Goal: Information Seeking & Learning: Learn about a topic

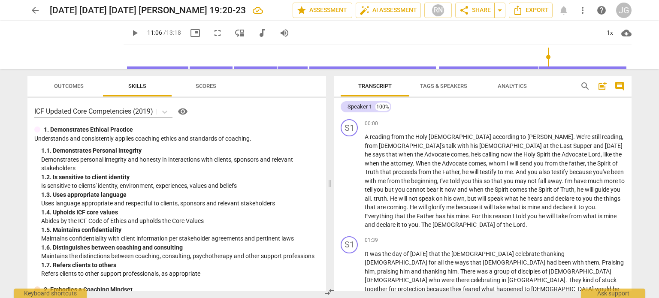
scroll to position [640, 0]
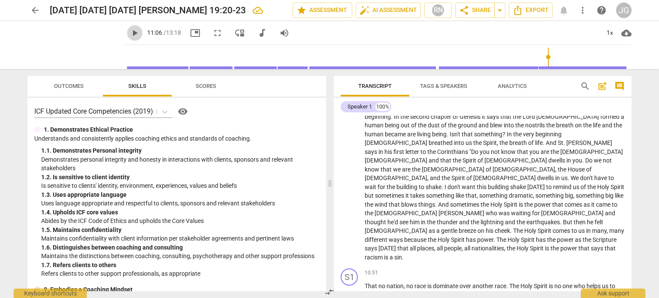
click at [130, 30] on span "play_arrow" at bounding box center [135, 33] width 10 height 10
click at [516, 292] on span "thanks" at bounding box center [508, 295] width 18 height 7
type input "673"
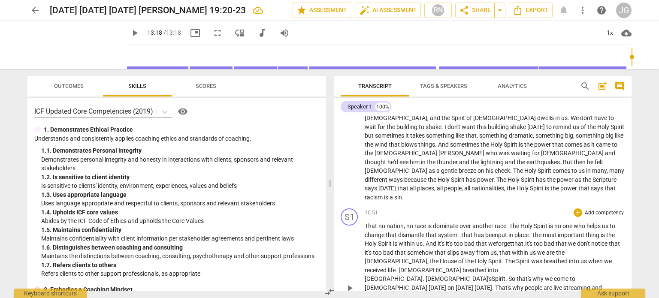
scroll to position [710, 0]
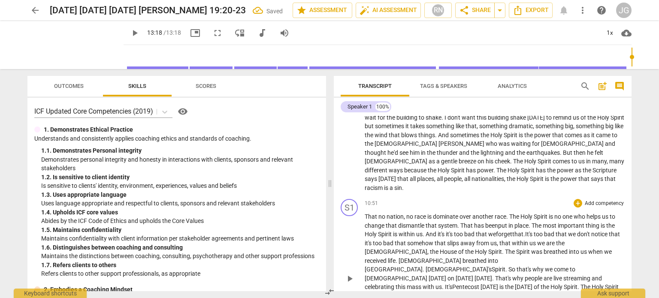
click at [419, 262] on p "That no nation , no race is dominate over another race . The [DEMOGRAPHIC_DATA]…" at bounding box center [495, 278] width 260 height 132
type input "798"
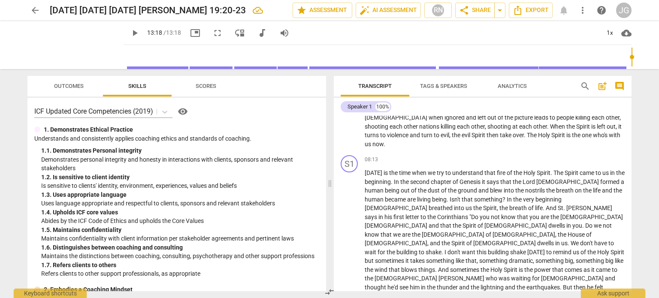
scroll to position [719, 0]
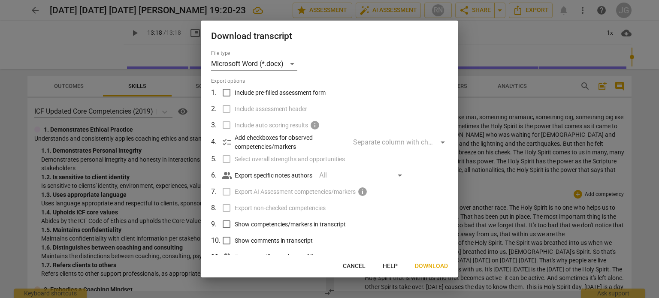
click at [431, 266] on span "Download" at bounding box center [431, 266] width 33 height 9
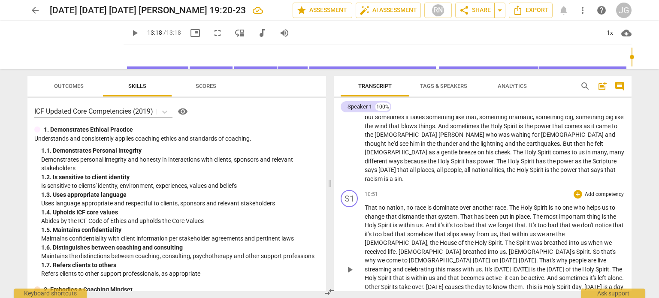
click at [33, 8] on span "arrow_back" at bounding box center [35, 10] width 10 height 10
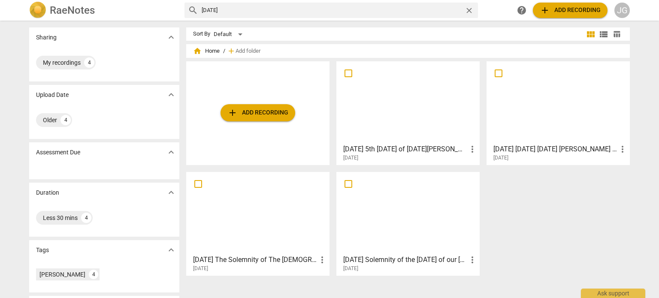
click at [244, 218] on div at bounding box center [257, 213] width 137 height 76
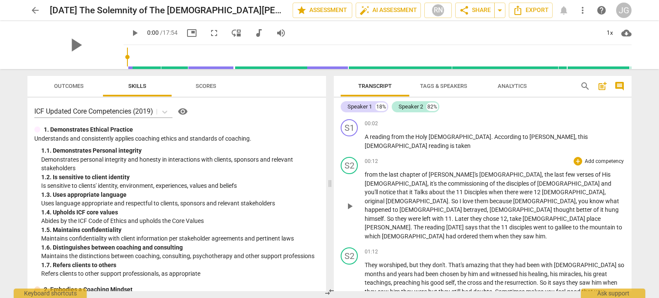
click at [365, 173] on span "from" at bounding box center [372, 174] width 14 height 7
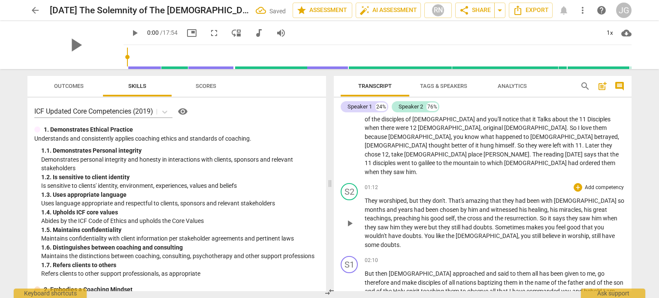
scroll to position [129, 0]
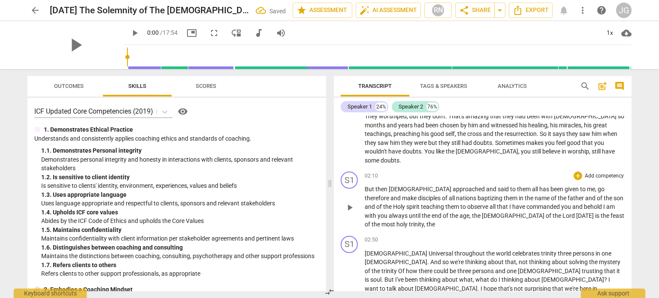
click at [365, 186] on span "But" at bounding box center [370, 189] width 11 height 7
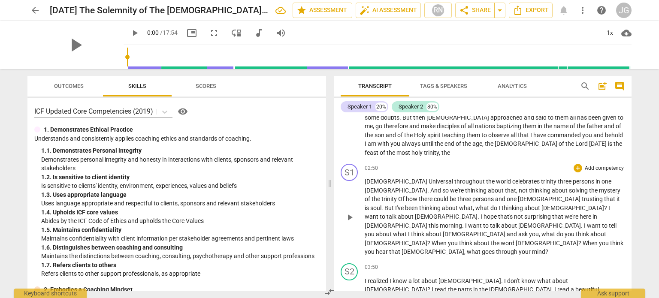
scroll to position [151, 0]
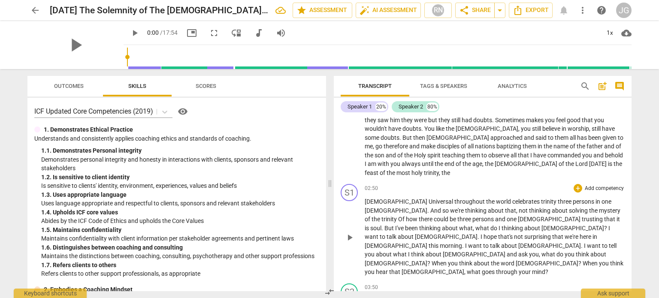
click at [365, 198] on span "[DEMOGRAPHIC_DATA]" at bounding box center [397, 201] width 64 height 7
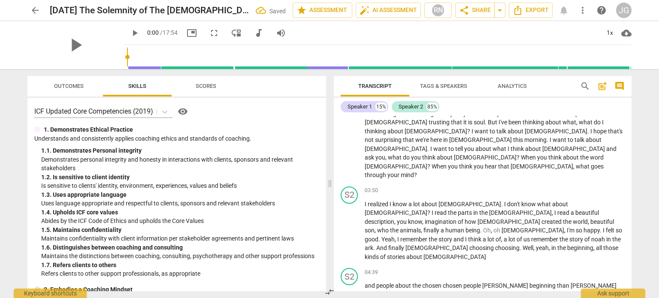
scroll to position [217, 0]
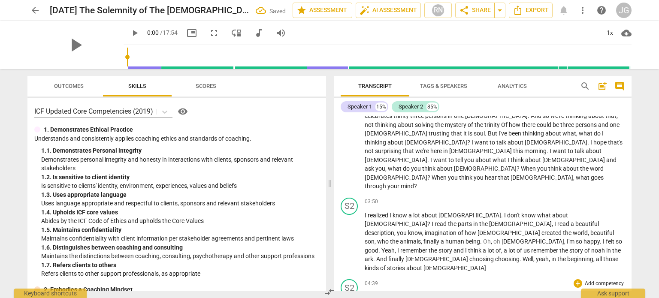
click at [365, 294] on span "and" at bounding box center [371, 297] width 12 height 7
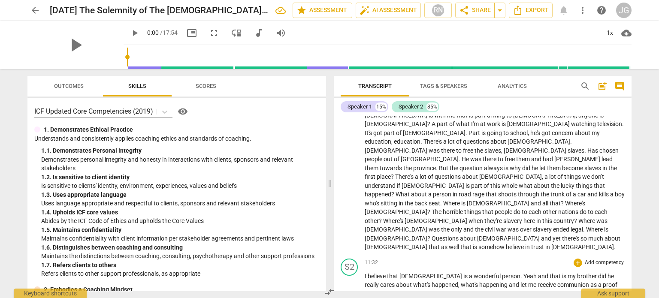
scroll to position [689, 0]
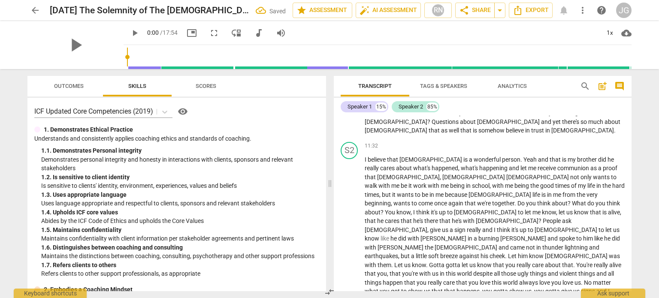
scroll to position [818, 0]
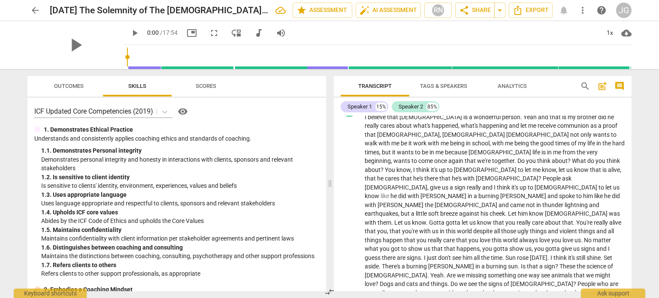
scroll to position [897, 0]
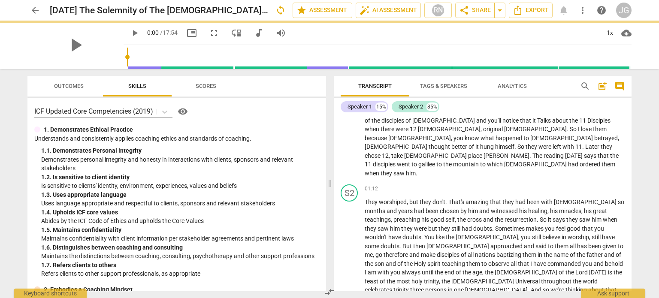
scroll to position [0, 0]
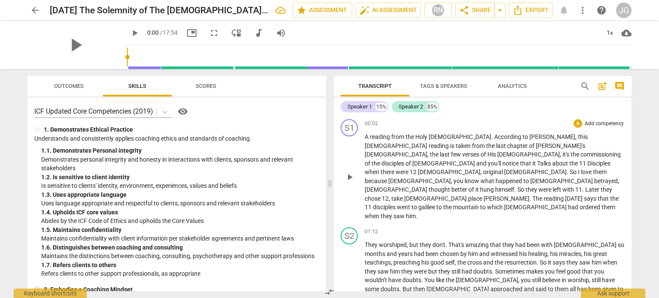
click at [497, 151] on span "His" at bounding box center [492, 154] width 10 height 7
click at [412, 160] on span "[DEMOGRAPHIC_DATA]" at bounding box center [444, 163] width 64 height 7
click at [427, 178] on span "[DEMOGRAPHIC_DATA]" at bounding box center [396, 181] width 63 height 7
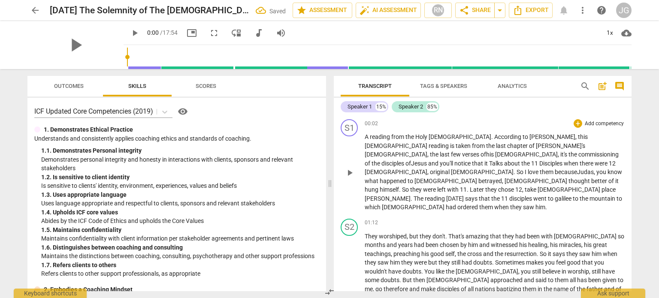
click at [478, 178] on span "[DEMOGRAPHIC_DATA]" at bounding box center [447, 181] width 64 height 7
click at [417, 204] on span "[DEMOGRAPHIC_DATA]" at bounding box center [397, 207] width 64 height 7
click at [430, 151] on span "," at bounding box center [428, 154] width 3 height 7
click at [443, 139] on span "[DEMOGRAPHIC_DATA]" at bounding box center [460, 136] width 63 height 7
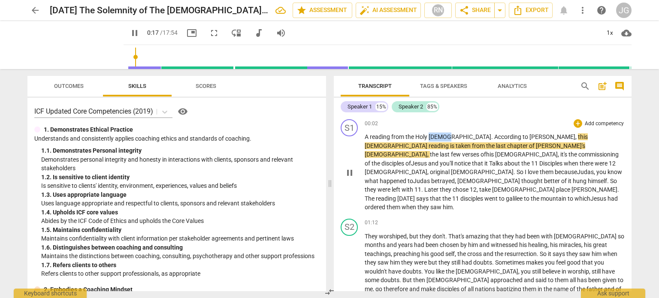
click at [443, 139] on span "[DEMOGRAPHIC_DATA]" at bounding box center [460, 136] width 63 height 7
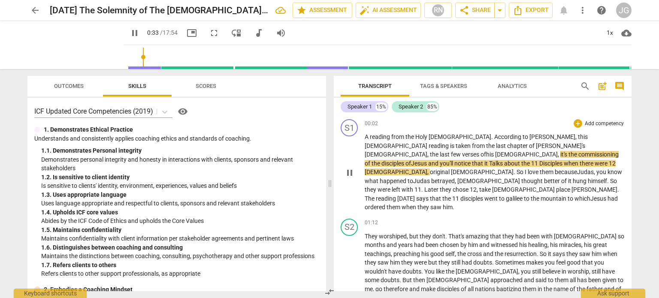
click at [489, 160] on span "Talks" at bounding box center [496, 163] width 15 height 7
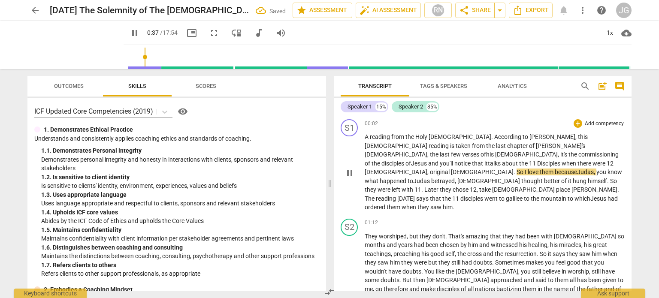
click at [369, 169] on span "[DEMOGRAPHIC_DATA]" at bounding box center [396, 172] width 63 height 7
click at [445, 169] on span "[DEMOGRAPHIC_DATA]" at bounding box center [476, 172] width 63 height 7
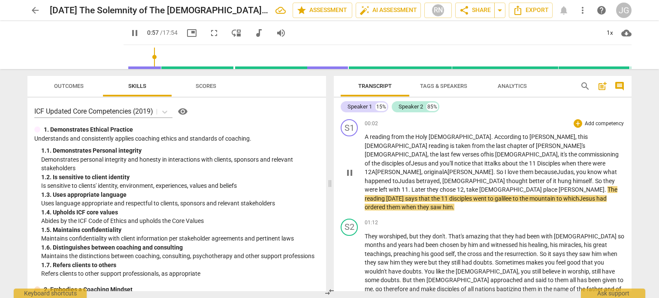
click at [466, 186] on span "take" at bounding box center [472, 189] width 13 height 7
click at [484, 186] on span "[DEMOGRAPHIC_DATA]" at bounding box center [516, 189] width 64 height 7
click at [504, 186] on span "place" at bounding box center [511, 189] width 15 height 7
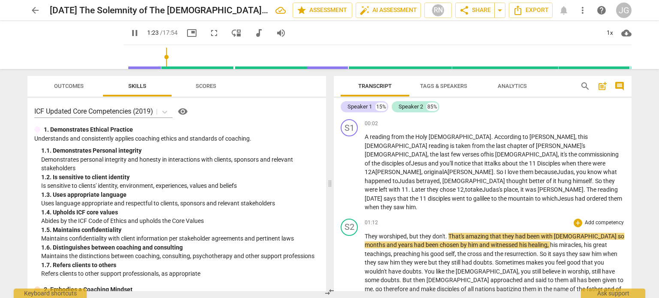
click at [443, 233] on span "don't" at bounding box center [439, 236] width 13 height 7
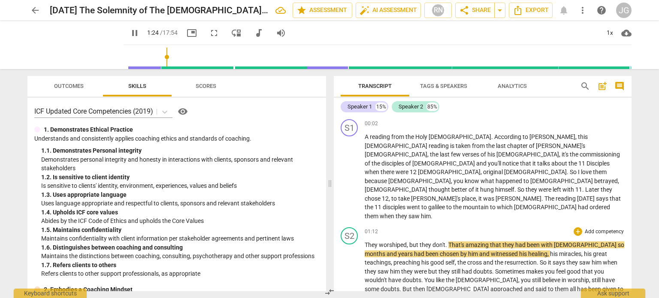
type input "84"
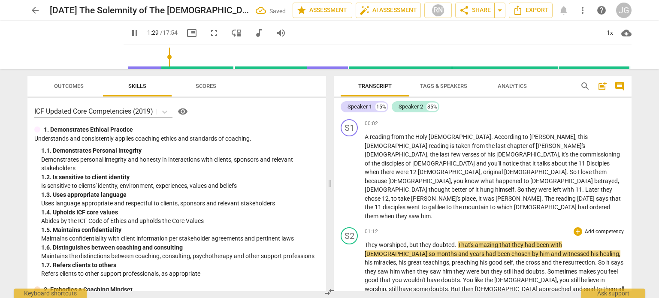
click at [488, 242] on span "amazing" at bounding box center [487, 245] width 24 height 7
click at [429, 251] on span "[DEMOGRAPHIC_DATA]" at bounding box center [397, 254] width 64 height 7
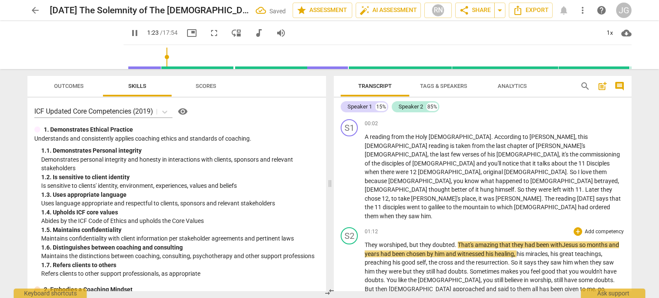
click at [498, 242] on span "amazing" at bounding box center [487, 245] width 24 height 7
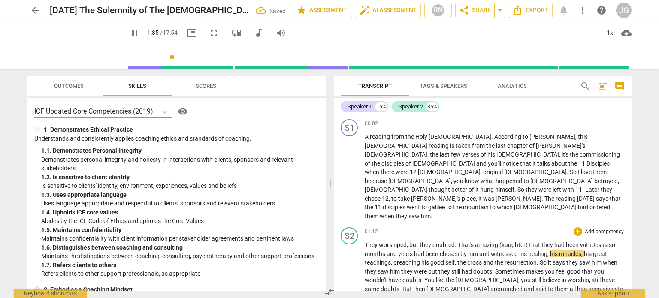
click at [505, 242] on span "amazing (kaughter)" at bounding box center [502, 245] width 54 height 7
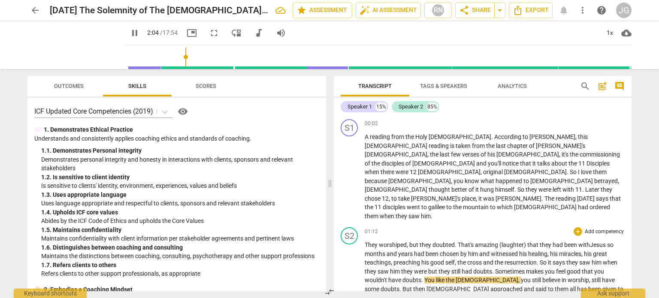
click at [426, 268] on span "were" at bounding box center [421, 271] width 14 height 7
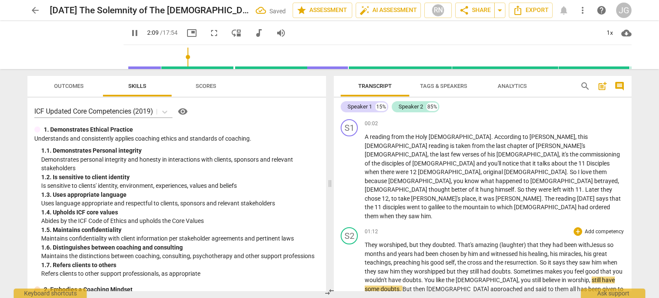
click at [544, 259] on span "So" at bounding box center [544, 262] width 8 height 7
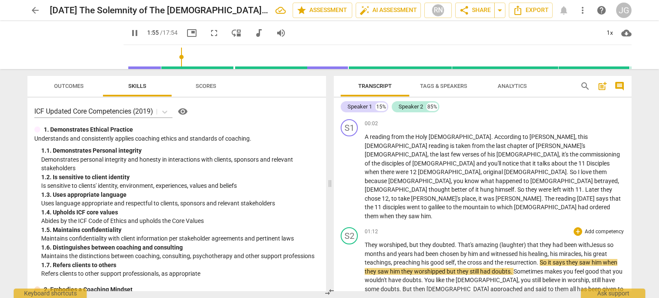
click at [602, 259] on span "him" at bounding box center [597, 262] width 11 height 7
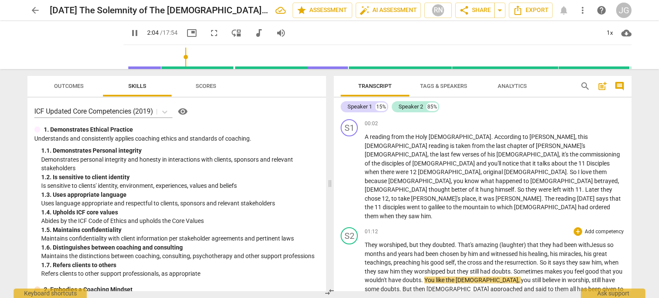
click at [436, 277] on span "You" at bounding box center [430, 280] width 12 height 7
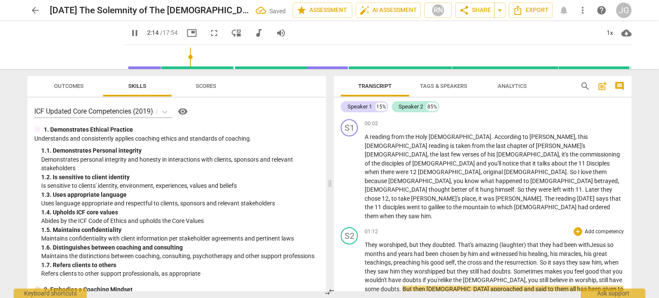
click at [550, 277] on span "believe" at bounding box center [559, 280] width 19 height 7
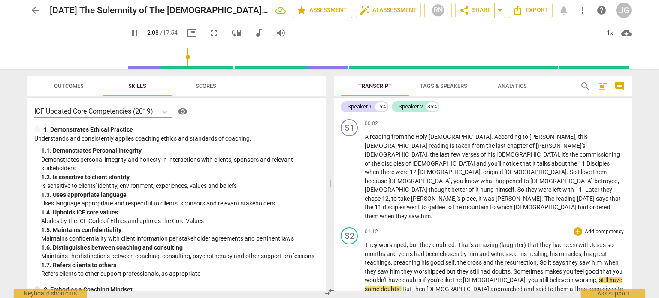
click at [550, 277] on span "believe" at bounding box center [559, 280] width 19 height 7
click at [599, 277] on span "still" at bounding box center [604, 280] width 10 height 7
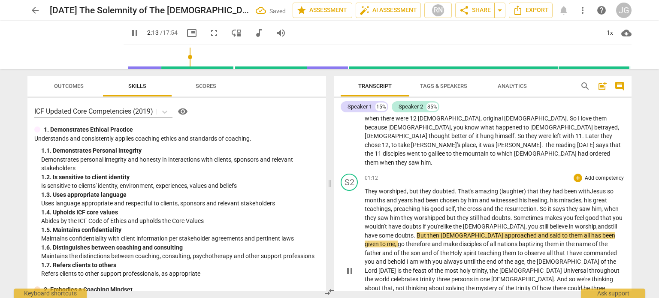
scroll to position [86, 0]
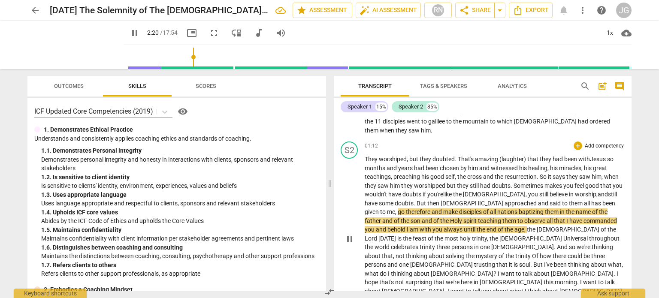
click at [550, 200] on span "said" at bounding box center [556, 203] width 12 height 7
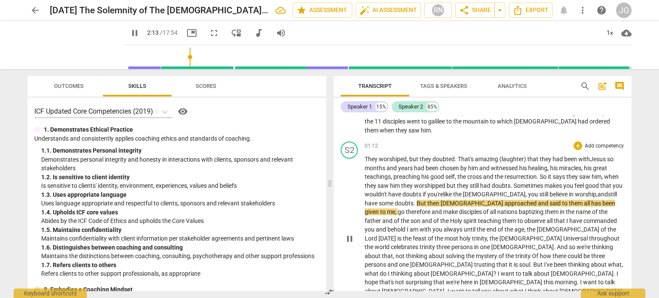
click at [584, 200] on span "all" at bounding box center [587, 203] width 7 height 7
click at [591, 200] on span "has" at bounding box center [596, 203] width 11 height 7
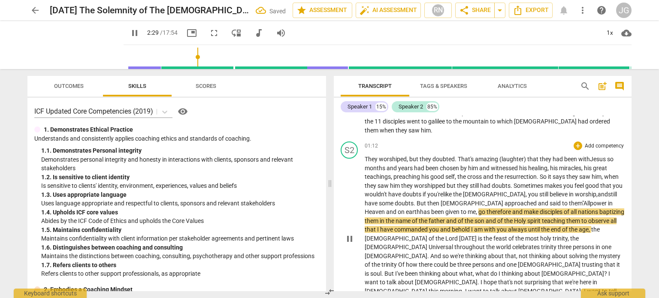
click at [429, 218] on span "father" at bounding box center [438, 221] width 18 height 7
click at [527, 218] on span "spirit" at bounding box center [534, 221] width 15 height 7
click at [475, 218] on span "son" at bounding box center [480, 221] width 11 height 7
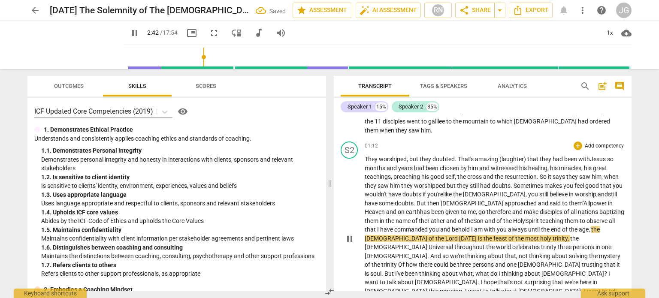
click at [589, 226] on span "," at bounding box center [590, 229] width 3 height 7
click at [469, 235] on span "Lord" at bounding box center [476, 238] width 14 height 7
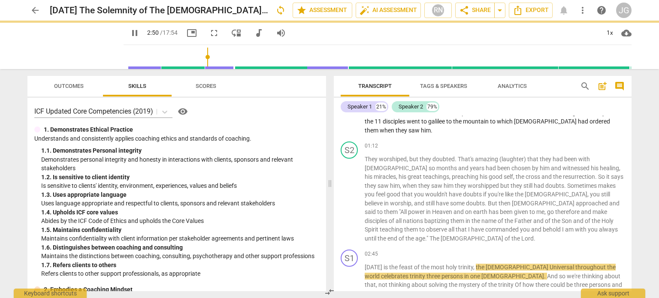
scroll to position [115, 0]
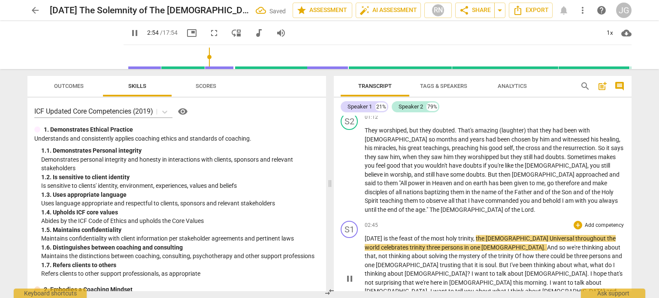
click at [448, 235] on span "holy" at bounding box center [452, 238] width 12 height 7
type input "175"
click at [461, 235] on span "trinity" at bounding box center [465, 238] width 15 height 7
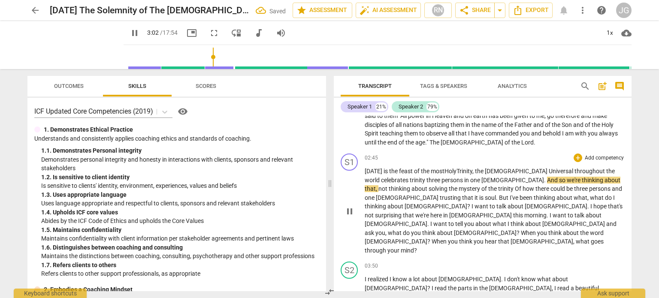
scroll to position [200, 0]
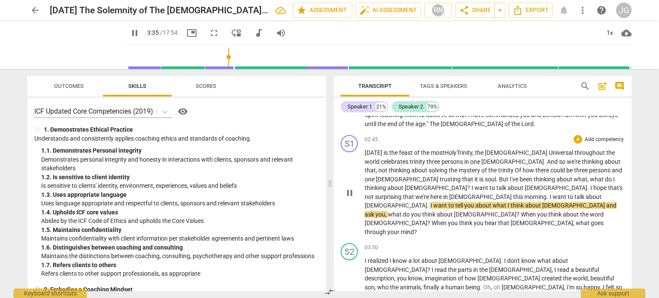
click at [443, 194] on span "here" at bounding box center [436, 197] width 13 height 7
click at [430, 202] on span "." at bounding box center [428, 205] width 3 height 7
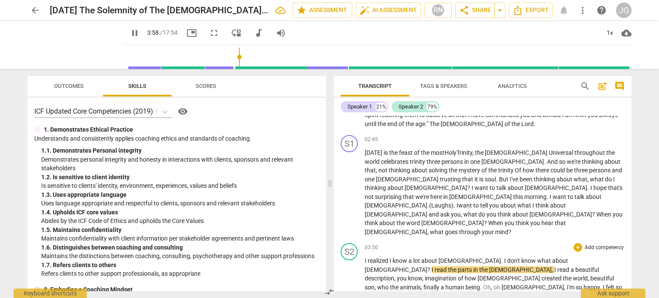
click at [378, 257] on span "realized" at bounding box center [379, 260] width 22 height 7
click at [507, 257] on span "don't" at bounding box center [514, 260] width 14 height 7
type input "238"
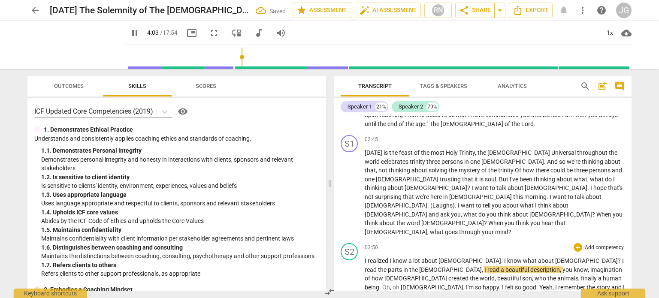
click at [618, 257] on span "?" at bounding box center [620, 260] width 4 height 7
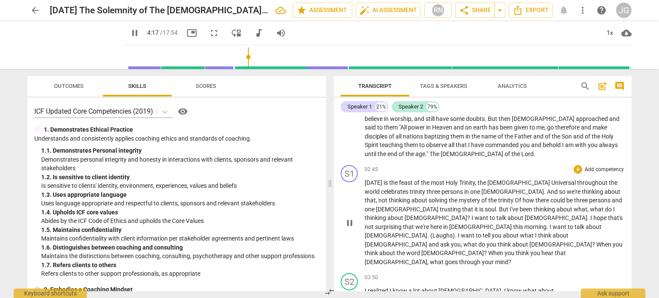
scroll to position [157, 0]
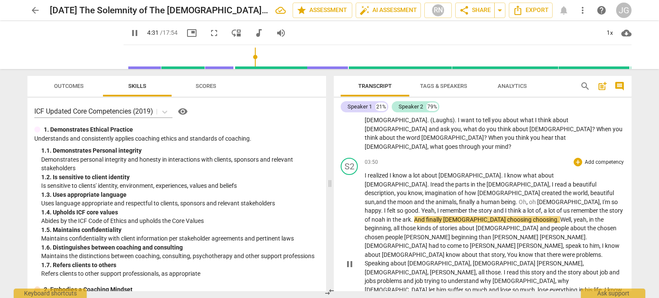
scroll to position [286, 0]
click at [387, 216] on span "noah" at bounding box center [379, 219] width 15 height 7
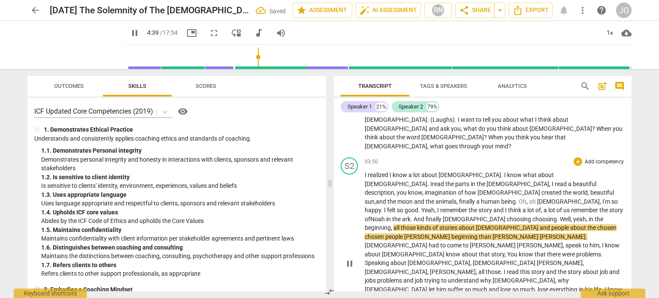
click at [404, 233] on span "people" at bounding box center [394, 236] width 19 height 7
click at [571, 207] on span "remember" at bounding box center [585, 210] width 28 height 7
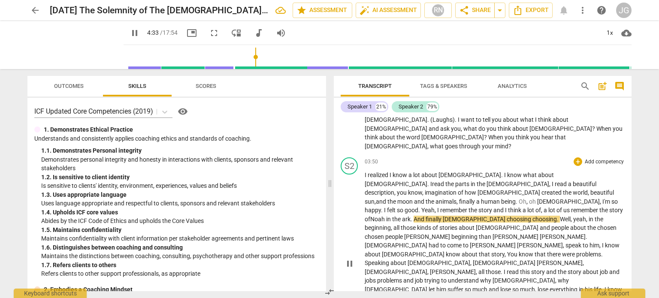
click at [507, 216] on span "choosing" at bounding box center [520, 219] width 26 height 7
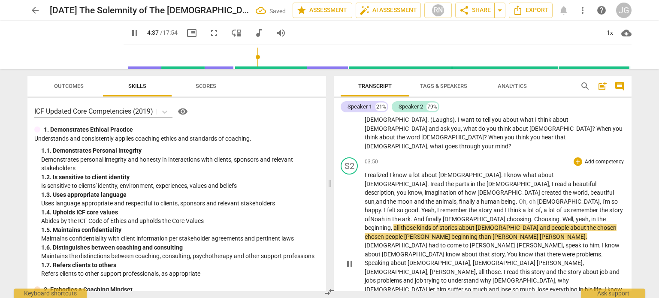
click at [589, 216] on span "," at bounding box center [590, 219] width 3 height 7
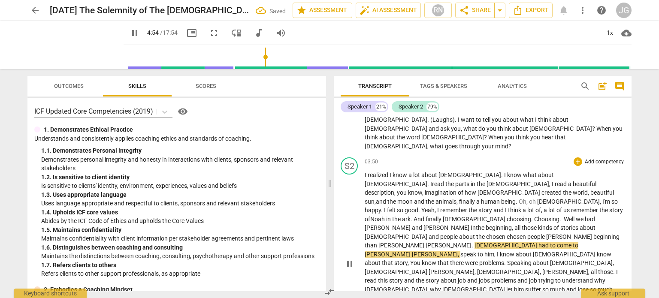
click at [476, 224] on span "In" at bounding box center [473, 227] width 5 height 7
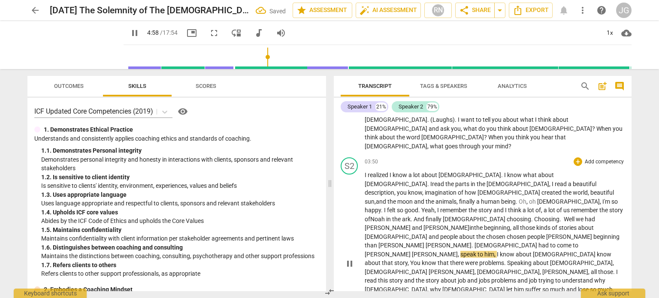
click at [422, 216] on span "Choosing. Well we had [PERSON_NAME] and [PERSON_NAME]" at bounding box center [480, 224] width 230 height 16
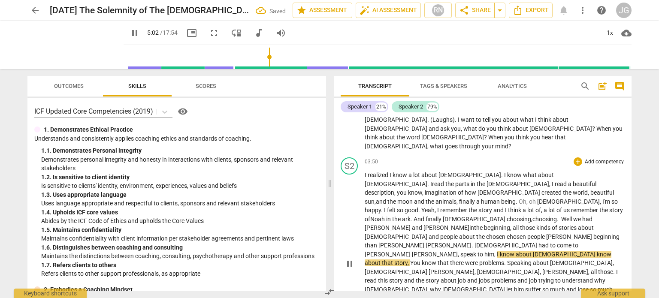
click at [507, 216] on span "choosing," at bounding box center [520, 219] width 26 height 7
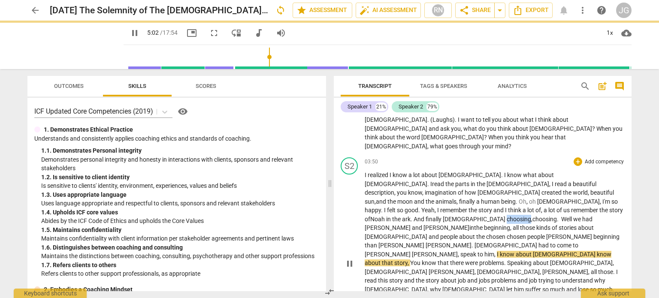
click at [507, 216] on span "choosing," at bounding box center [520, 219] width 26 height 7
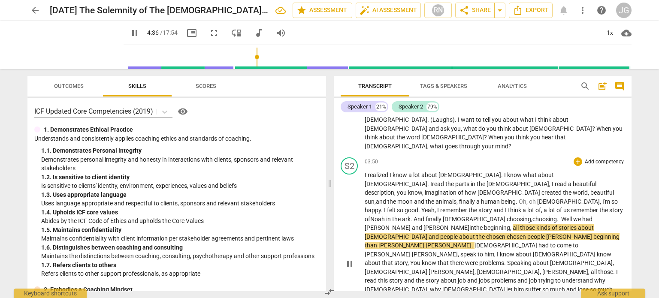
click at [482, 216] on span "choosing. Well we had [PERSON_NAME] and [PERSON_NAME]" at bounding box center [479, 224] width 228 height 16
click at [530, 233] on span "people" at bounding box center [536, 236] width 19 height 7
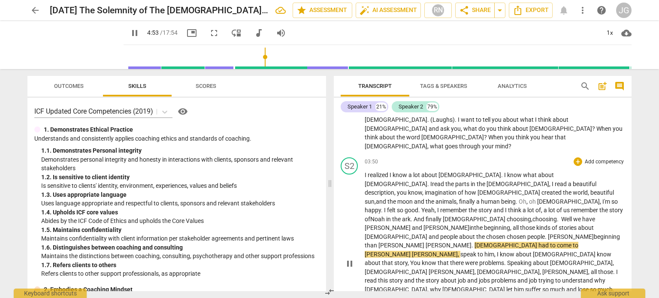
click at [550, 233] on span "[PERSON_NAME]" at bounding box center [571, 236] width 46 height 7
click at [594, 233] on span "beginning" at bounding box center [607, 236] width 26 height 7
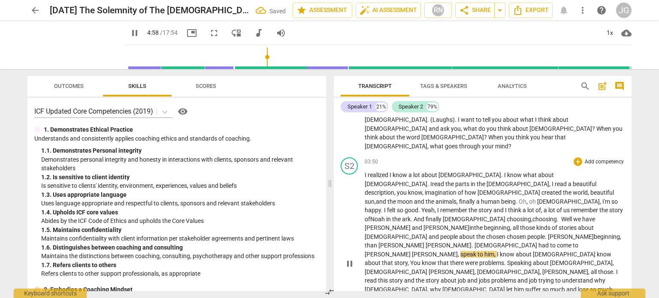
click at [378, 242] on span "than" at bounding box center [372, 245] width 14 height 7
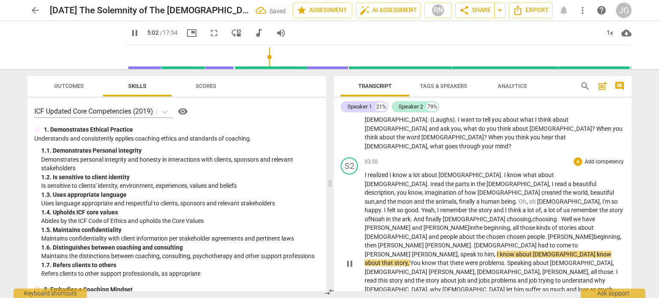
click at [412, 251] on span "[PERSON_NAME]" at bounding box center [388, 254] width 47 height 7
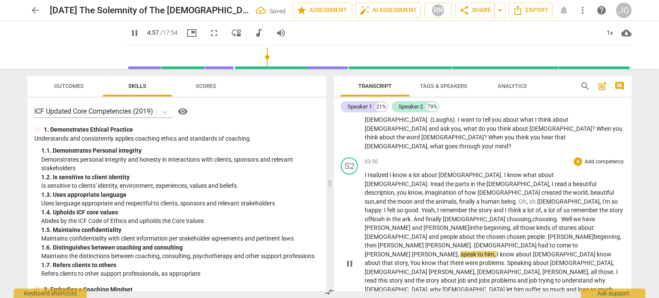
click at [550, 242] on span "to" at bounding box center [553, 245] width 7 height 7
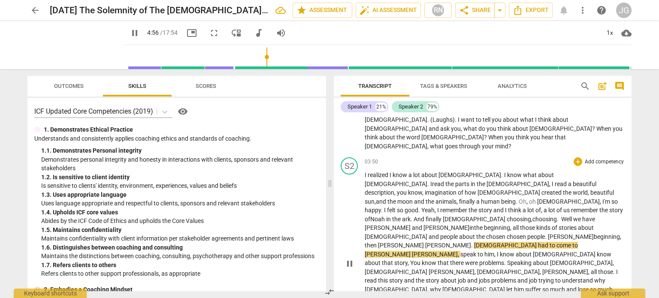
click at [412, 251] on span "[PERSON_NAME]" at bounding box center [388, 254] width 47 height 7
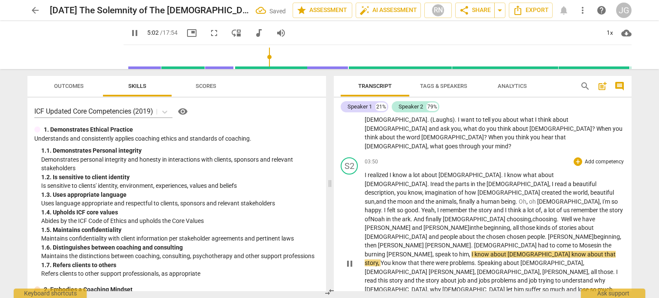
click at [452, 251] on span "speak" at bounding box center [443, 254] width 17 height 7
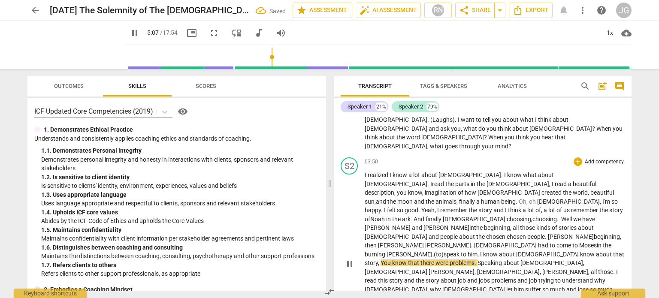
click at [456, 242] on span "Mosesin the burning" at bounding box center [488, 250] width 247 height 16
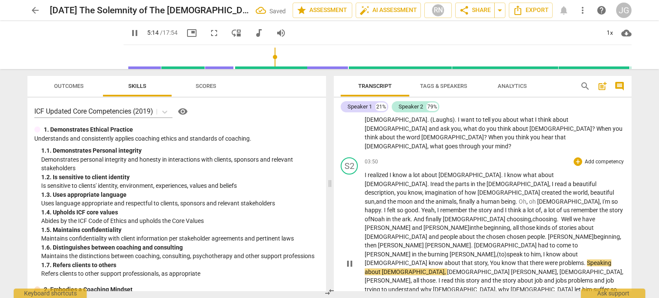
click at [559, 260] on span "problems" at bounding box center [571, 263] width 25 height 7
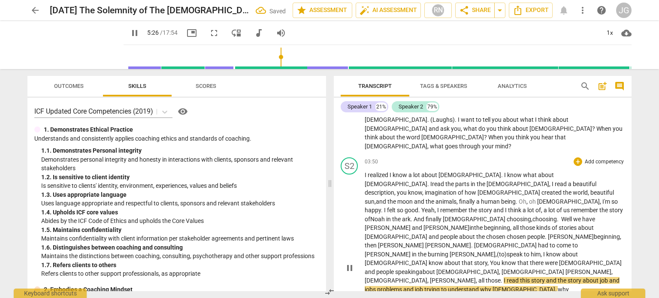
click at [502, 260] on span "know" at bounding box center [510, 263] width 16 height 7
click at [476, 277] on span "," at bounding box center [477, 280] width 3 height 7
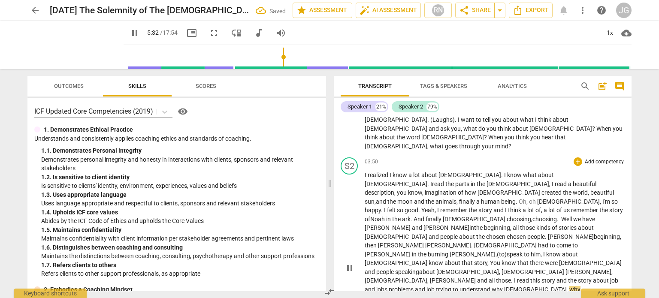
click at [430, 277] on span "[PERSON_NAME] and" at bounding box center [458, 280] width 57 height 7
click at [487, 277] on span at bounding box center [487, 280] width 1 height 7
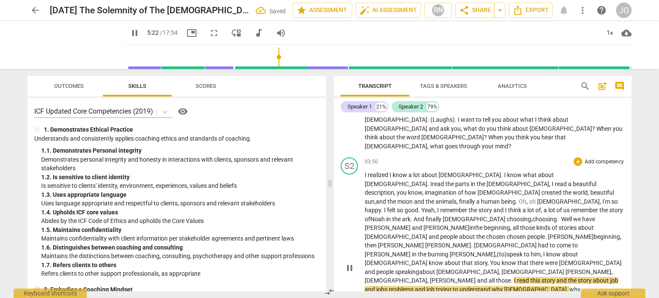
click at [496, 277] on span "those" at bounding box center [503, 280] width 15 height 7
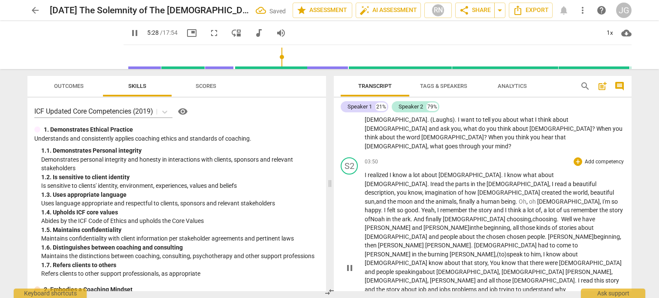
click at [439, 286] on span "jobs" at bounding box center [445, 289] width 12 height 7
click at [442, 286] on span "obs" at bounding box center [447, 289] width 11 height 7
click at [428, 286] on span "job" at bounding box center [422, 289] width 9 height 7
click at [581, 277] on span "read" at bounding box center [587, 280] width 13 height 7
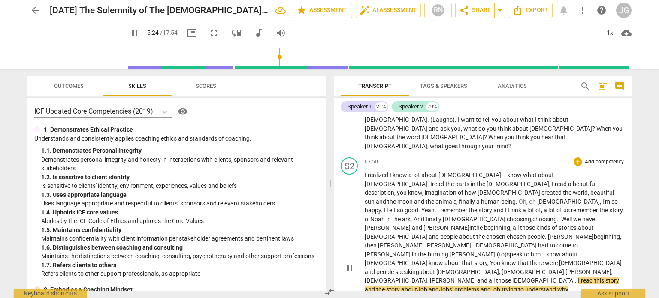
click at [496, 277] on span "those [DEMOGRAPHIC_DATA]" at bounding box center [535, 280] width 79 height 7
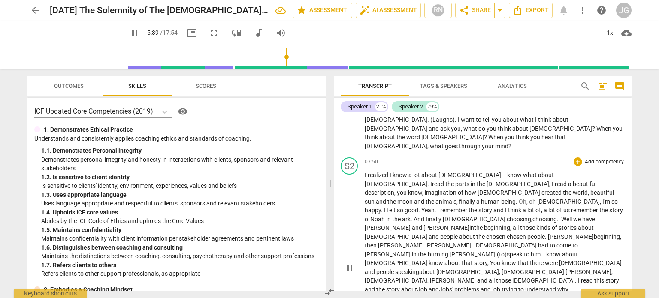
click at [492, 286] on span "job" at bounding box center [496, 289] width 9 height 7
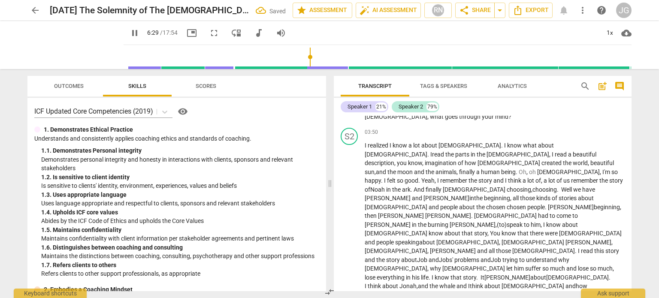
scroll to position [372, 0]
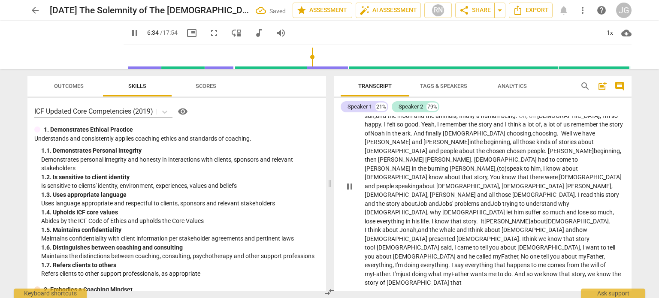
click at [521, 253] on span "No" at bounding box center [525, 256] width 9 height 7
click at [454, 244] on span "I" at bounding box center [455, 247] width 3 height 7
drag, startPoint x: 415, startPoint y: 150, endPoint x: 393, endPoint y: 149, distance: 21.5
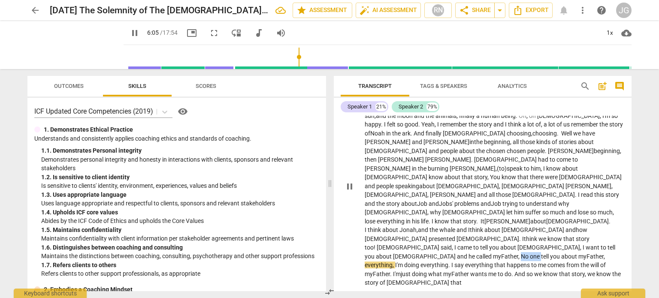
click at [393, 149] on p "I realized I know a lot about [DEMOGRAPHIC_DATA] . I know what about [DEMOGRAPH…" at bounding box center [495, 186] width 260 height 203
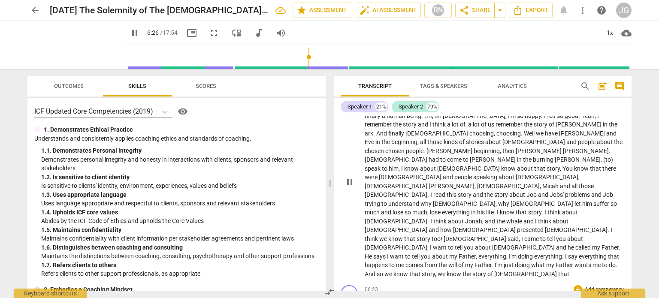
click at [469, 298] on span "," at bounding box center [470, 303] width 3 height 7
type input "387"
click at [369, 298] on span "[DEMOGRAPHIC_DATA]" at bounding box center [397, 303] width 64 height 7
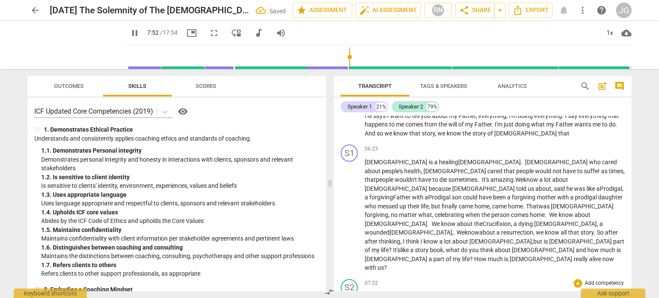
scroll to position [429, 0]
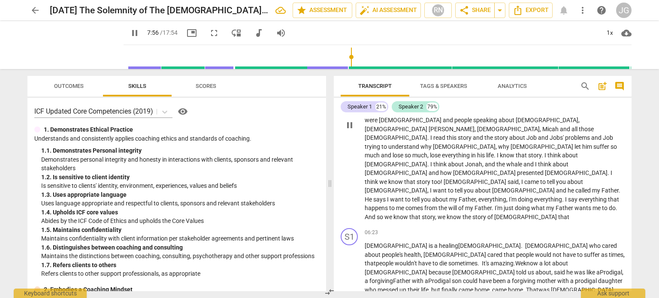
click at [130, 32] on span "pause" at bounding box center [135, 33] width 10 height 10
type input "477"
